Goal: Consume media (video, audio)

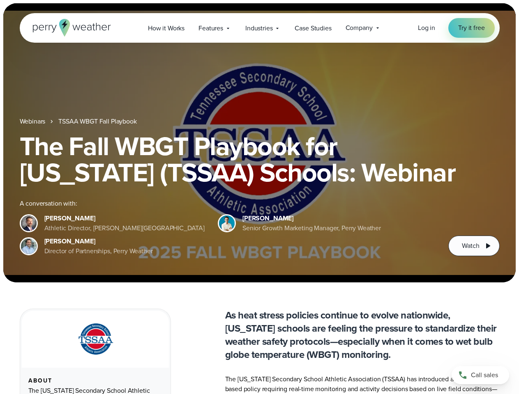
click at [259, 197] on div "The Fall WBGT Playbook for [US_STATE] (TSSAA) Schools: Webinar A conversation w…" at bounding box center [260, 194] width 480 height 123
click at [259, 28] on span "Industries" at bounding box center [258, 28] width 27 height 10
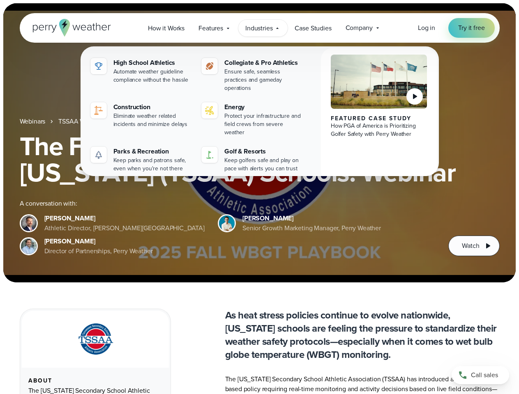
click at [259, 143] on h1 "The Fall WBGT Playbook for [US_STATE] (TSSAA) Schools: Webinar" at bounding box center [260, 159] width 480 height 53
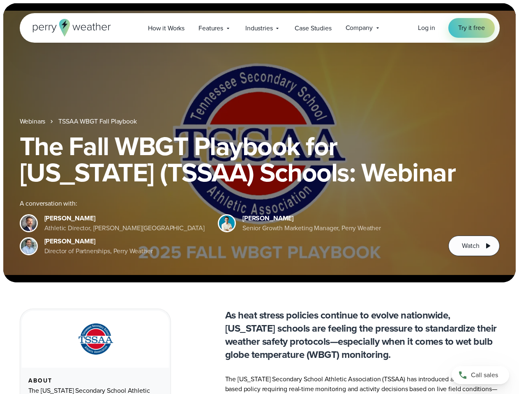
click at [98, 122] on link "TSSAA WBGT Fall Playbook" at bounding box center [97, 122] width 78 height 10
click at [473, 246] on span "Watch" at bounding box center [470, 246] width 17 height 10
